Goal: Ask a question: Seek information or help from site administrators or community

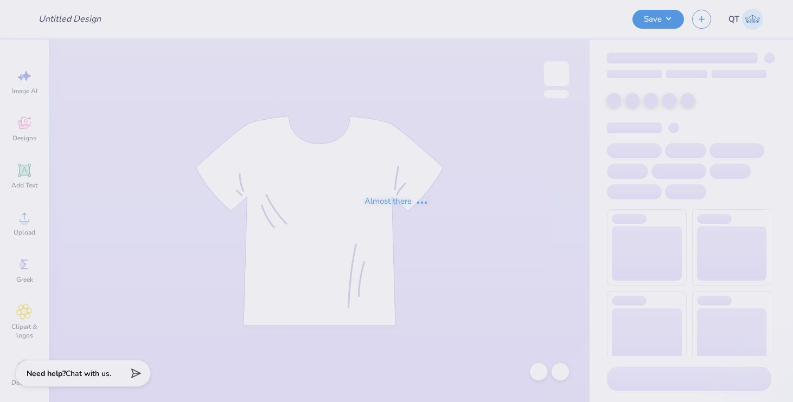
type input "logo detection"
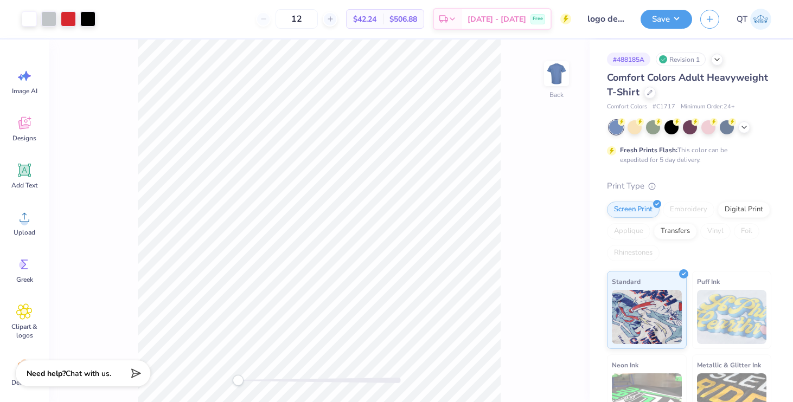
click at [56, 374] on strong "Need help?" at bounding box center [46, 374] width 39 height 10
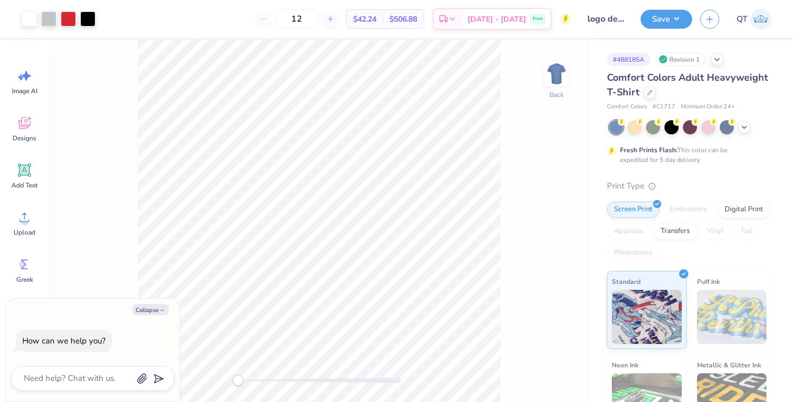
click at [123, 349] on div "How can we help you?" at bounding box center [92, 341] width 163 height 41
click at [744, 20] on span "QT" at bounding box center [742, 19] width 11 height 12
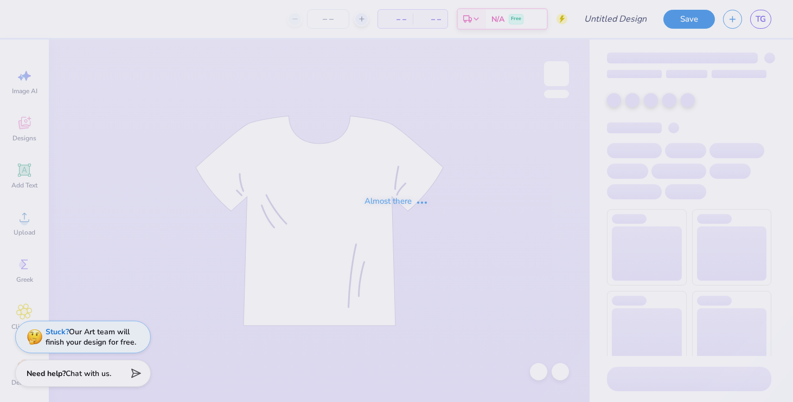
type input "logo detection"
type input "12"
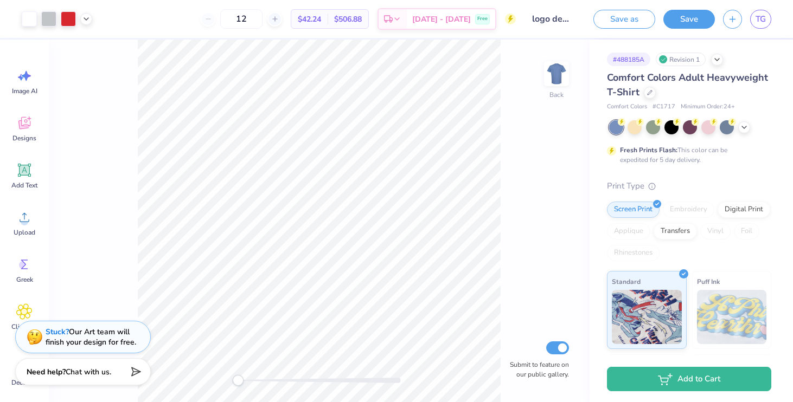
click at [52, 374] on strong "Need help?" at bounding box center [46, 372] width 39 height 10
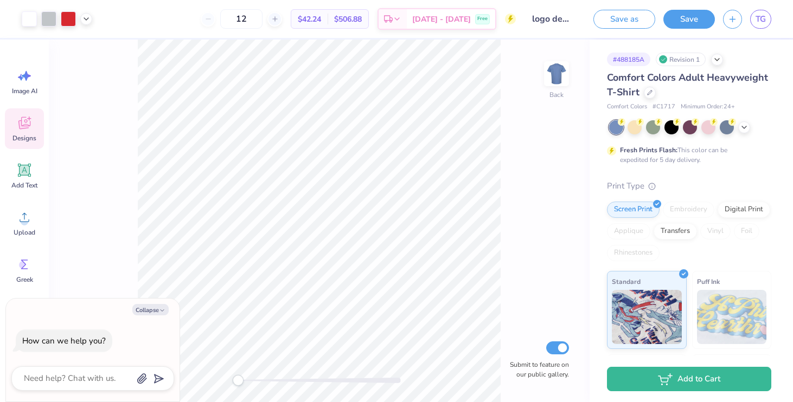
click at [30, 141] on span "Designs" at bounding box center [24, 138] width 24 height 9
type textarea "x"
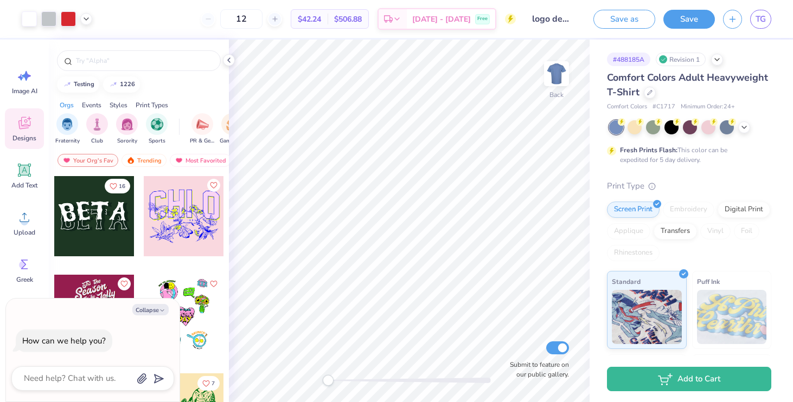
click at [140, 344] on div "How can we help you?" at bounding box center [92, 341] width 163 height 41
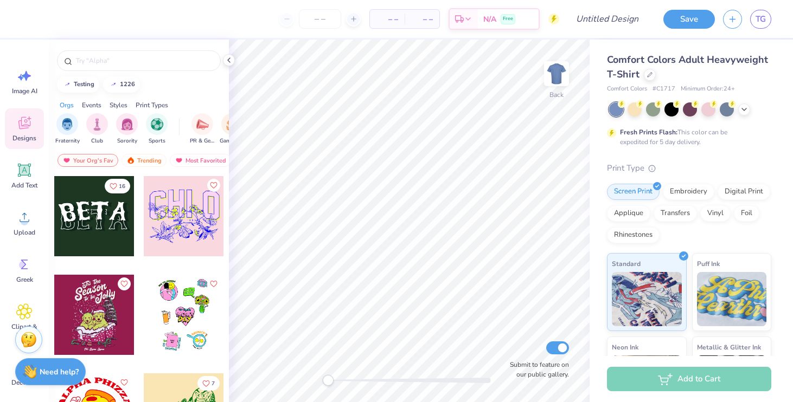
click at [57, 375] on strong "Need help?" at bounding box center [59, 372] width 39 height 10
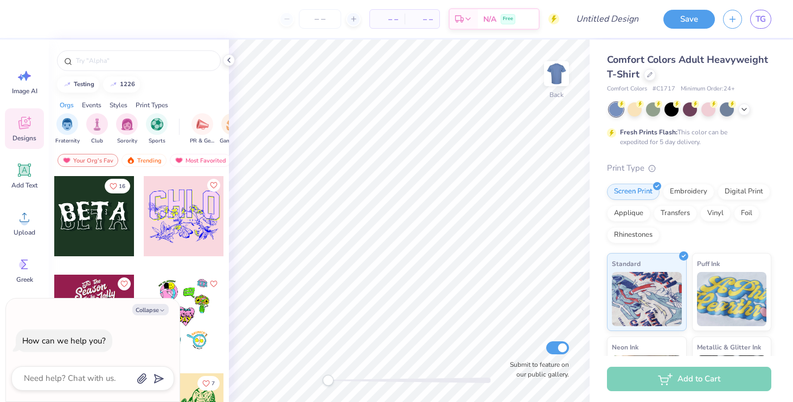
click at [161, 334] on div "How can we help you?" at bounding box center [92, 341] width 163 height 41
